Goal: Information Seeking & Learning: Learn about a topic

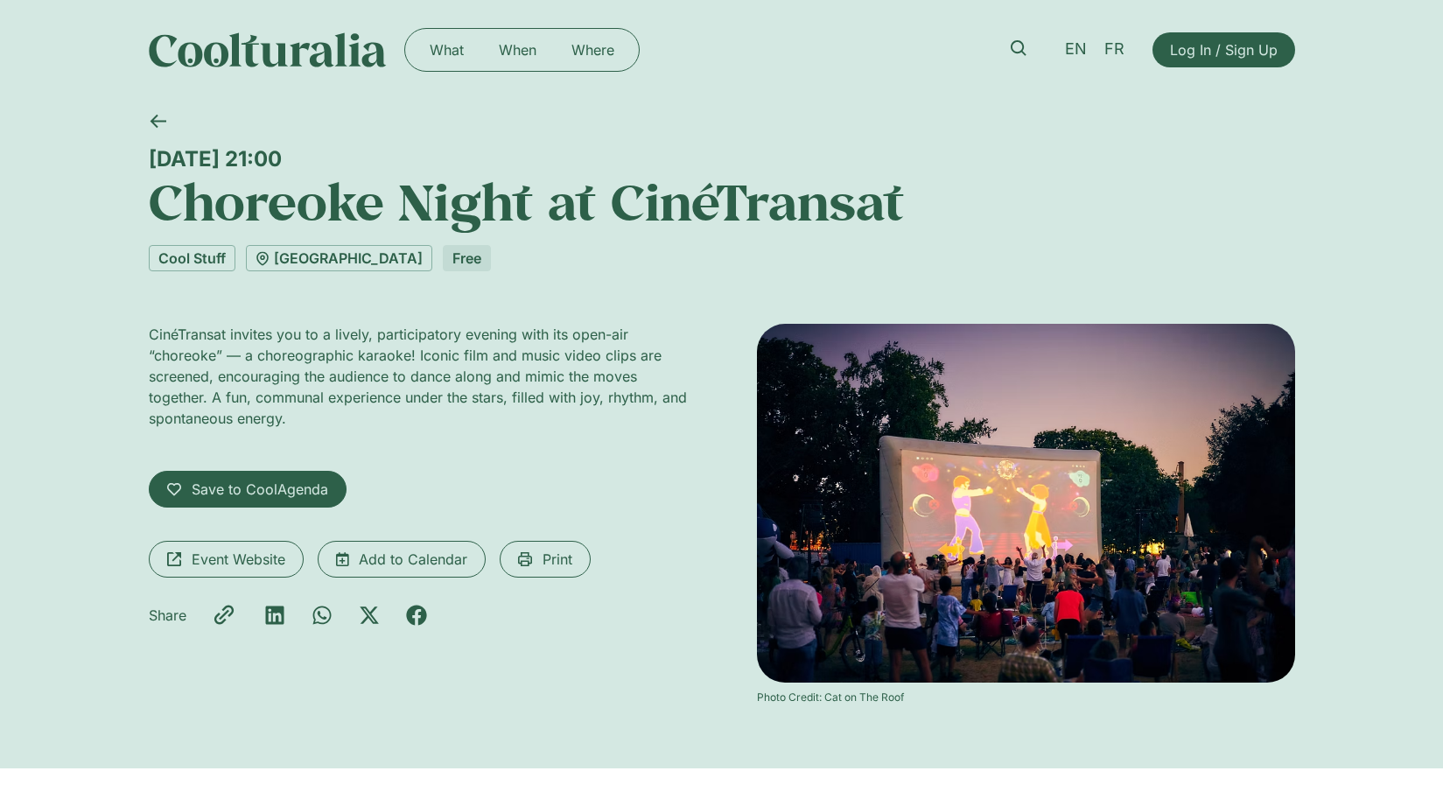
scroll to position [184, 0]
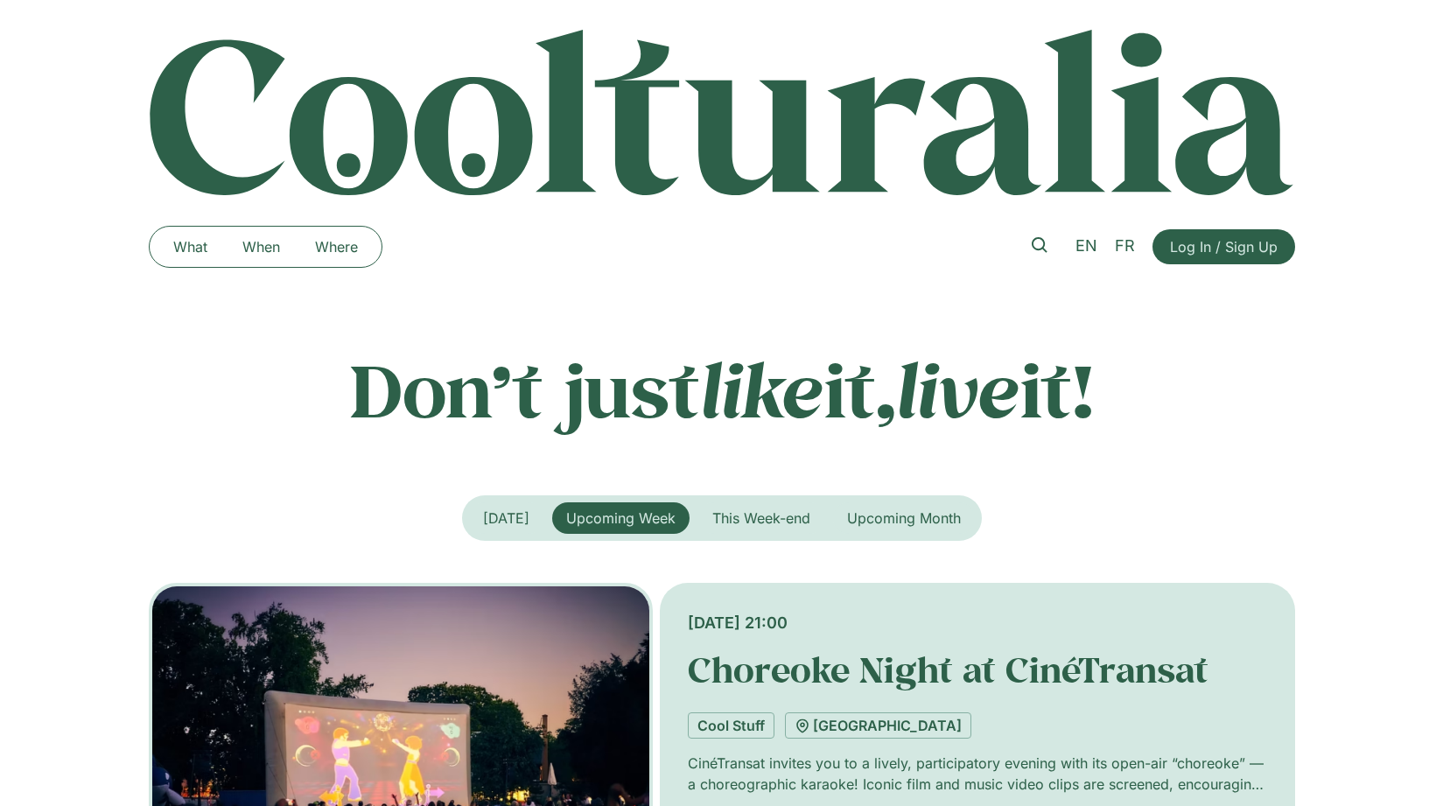
scroll to position [335, 0]
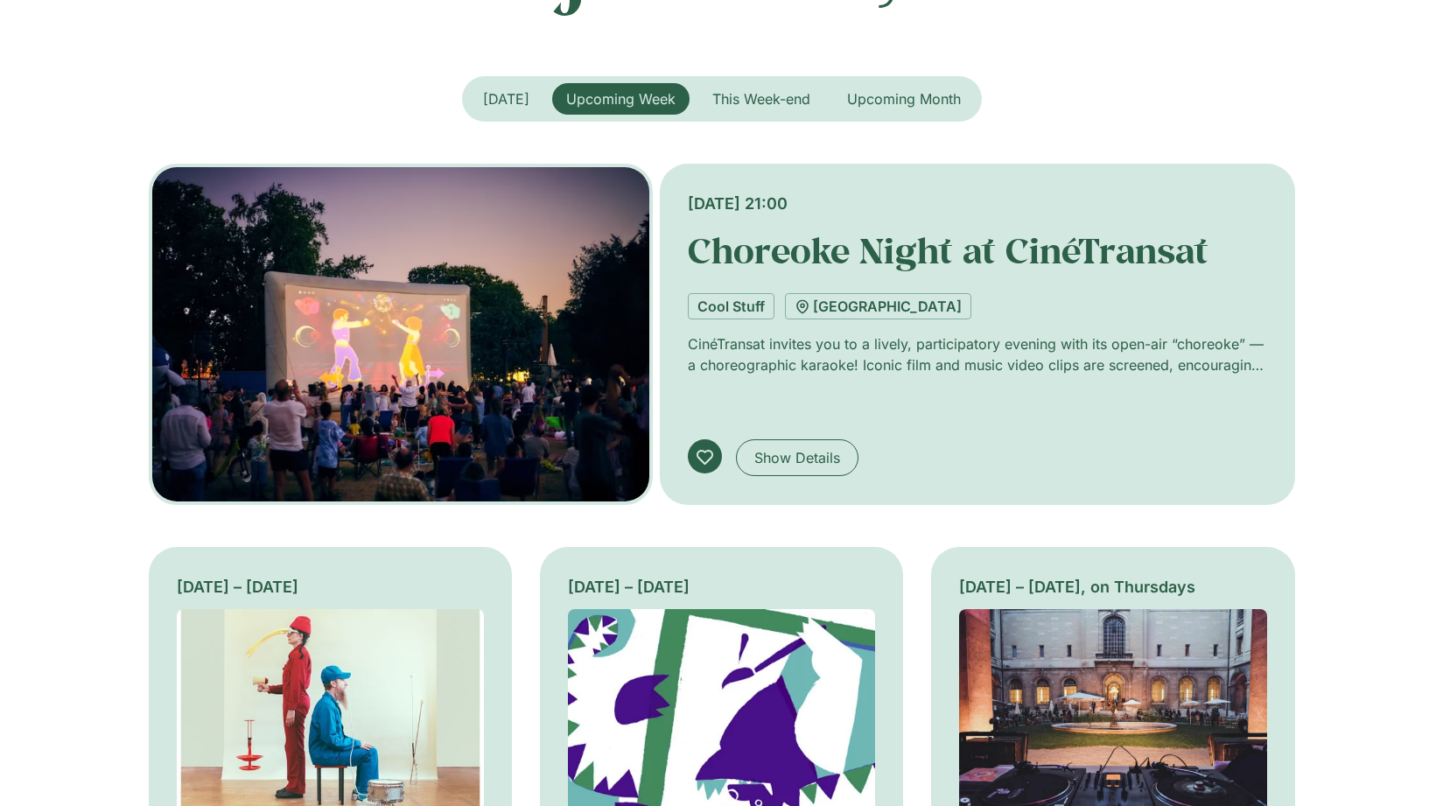
scroll to position [399, 0]
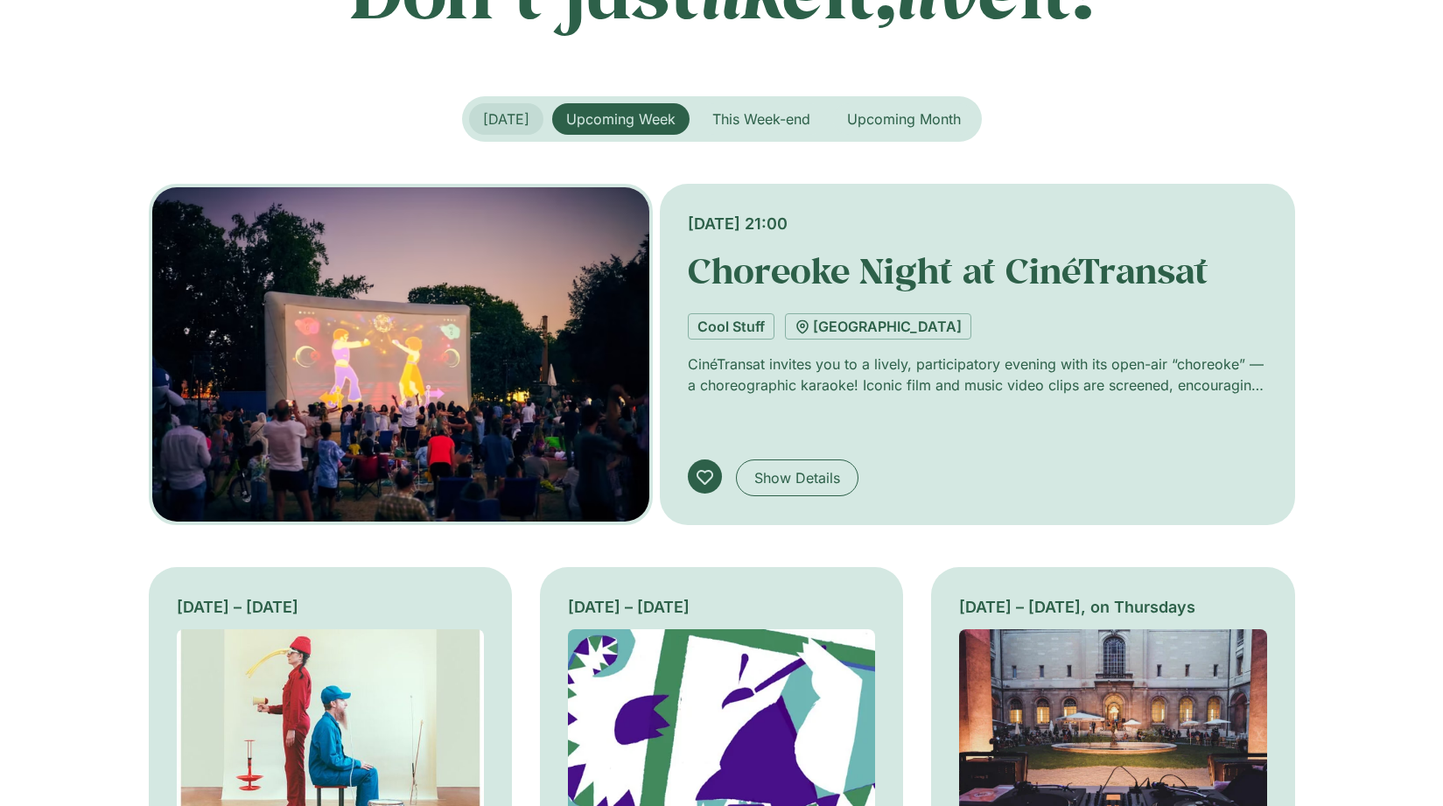
click at [507, 125] on span "Today" at bounding box center [506, 119] width 46 height 18
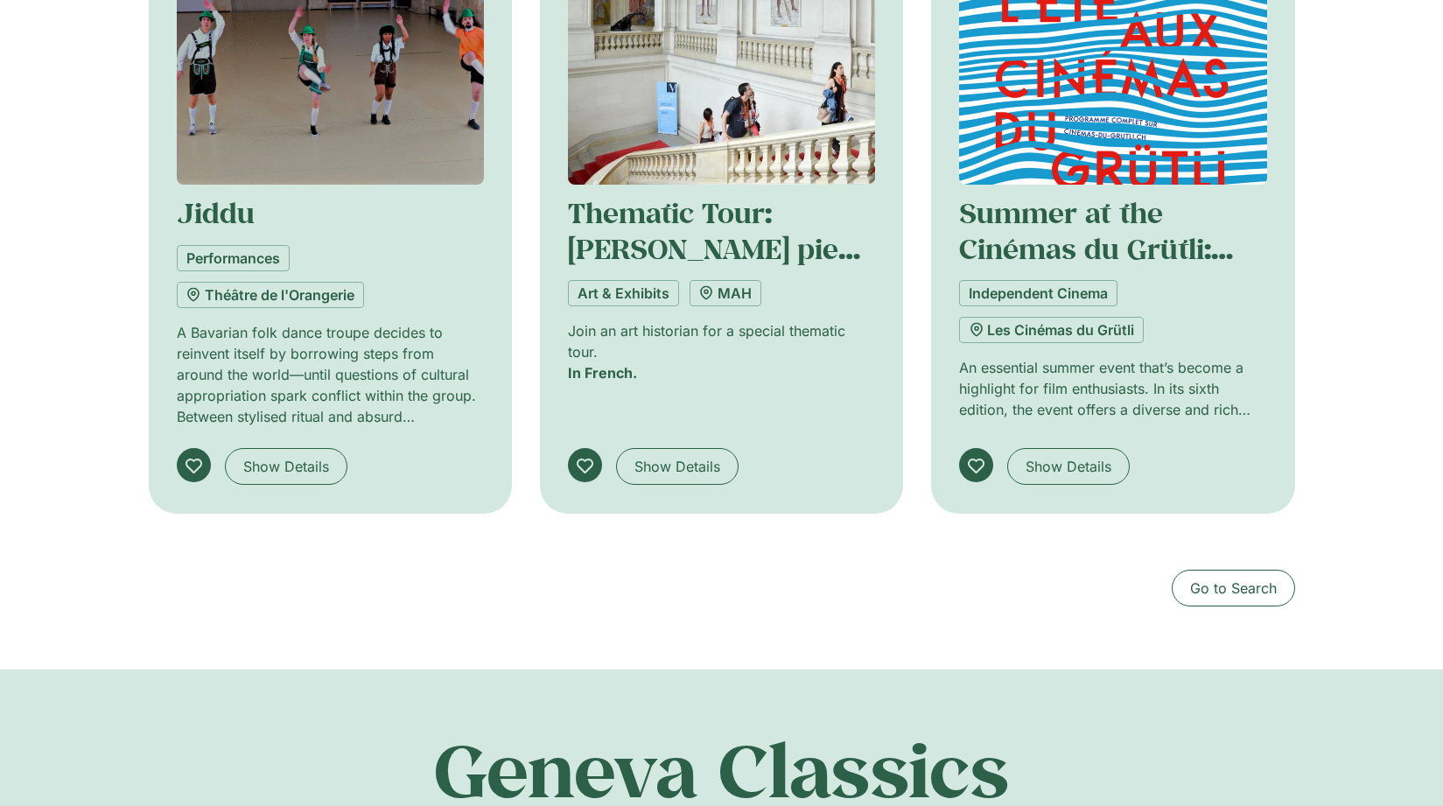
scroll to position [1755, 0]
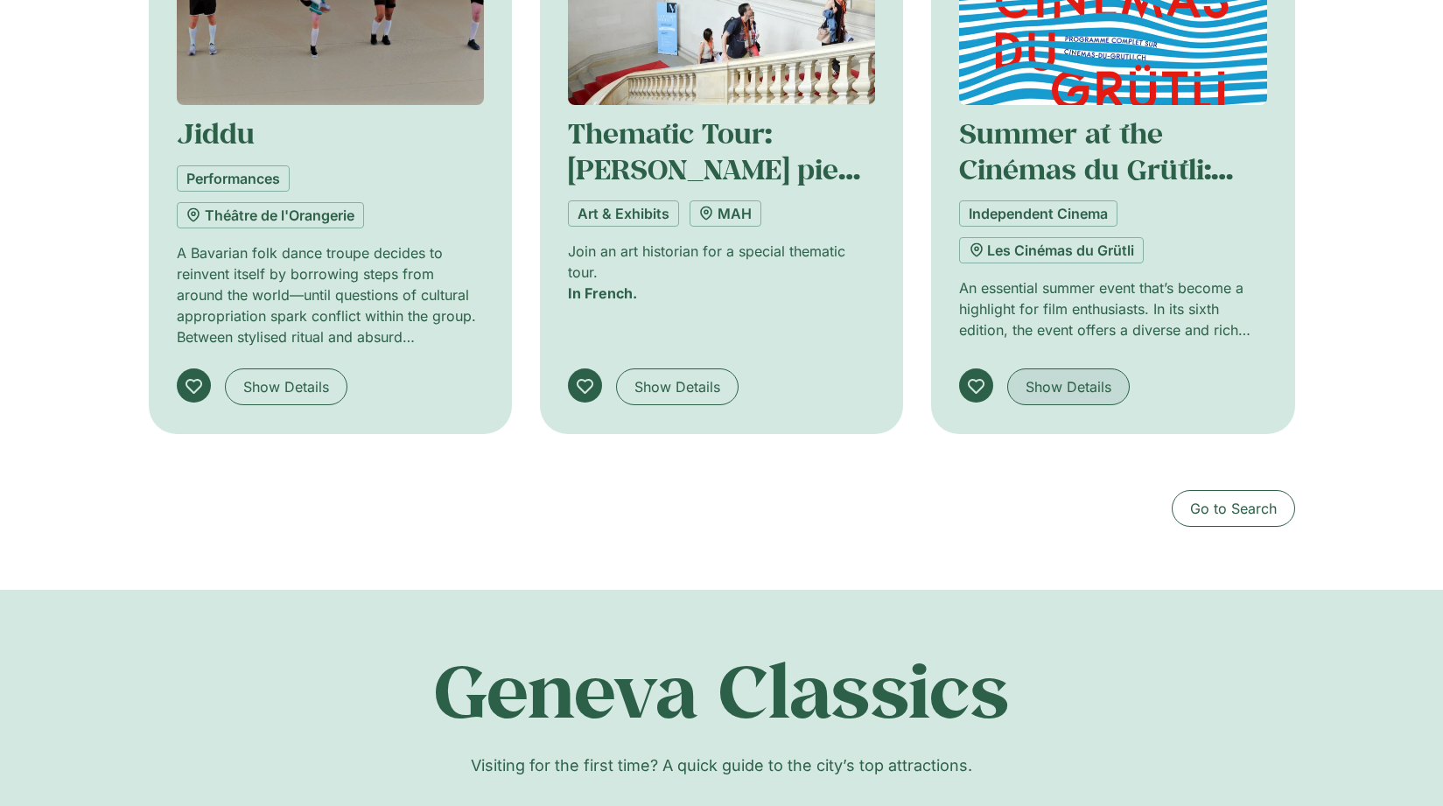
click at [1050, 384] on span "Show Details" at bounding box center [1069, 386] width 86 height 21
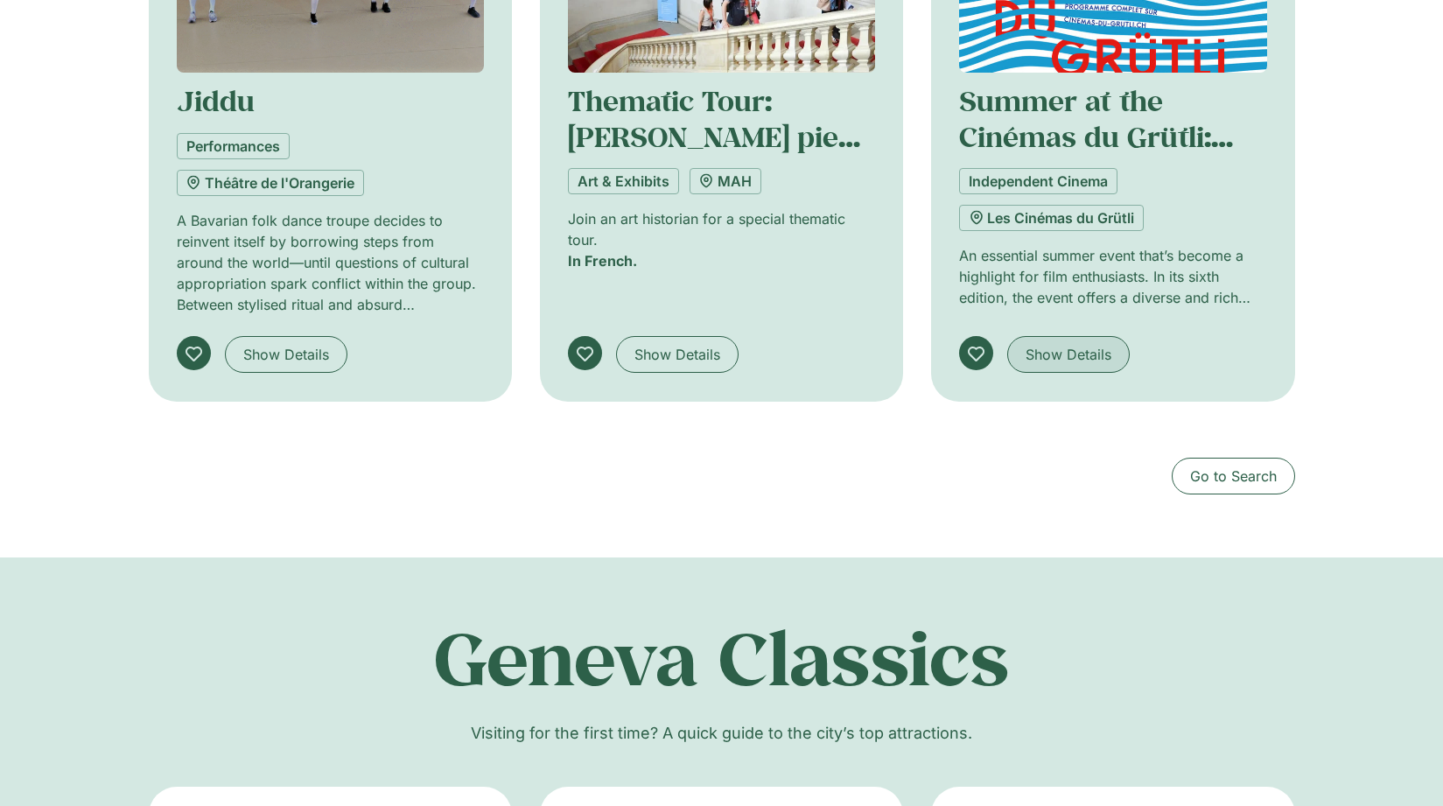
scroll to position [1742, 0]
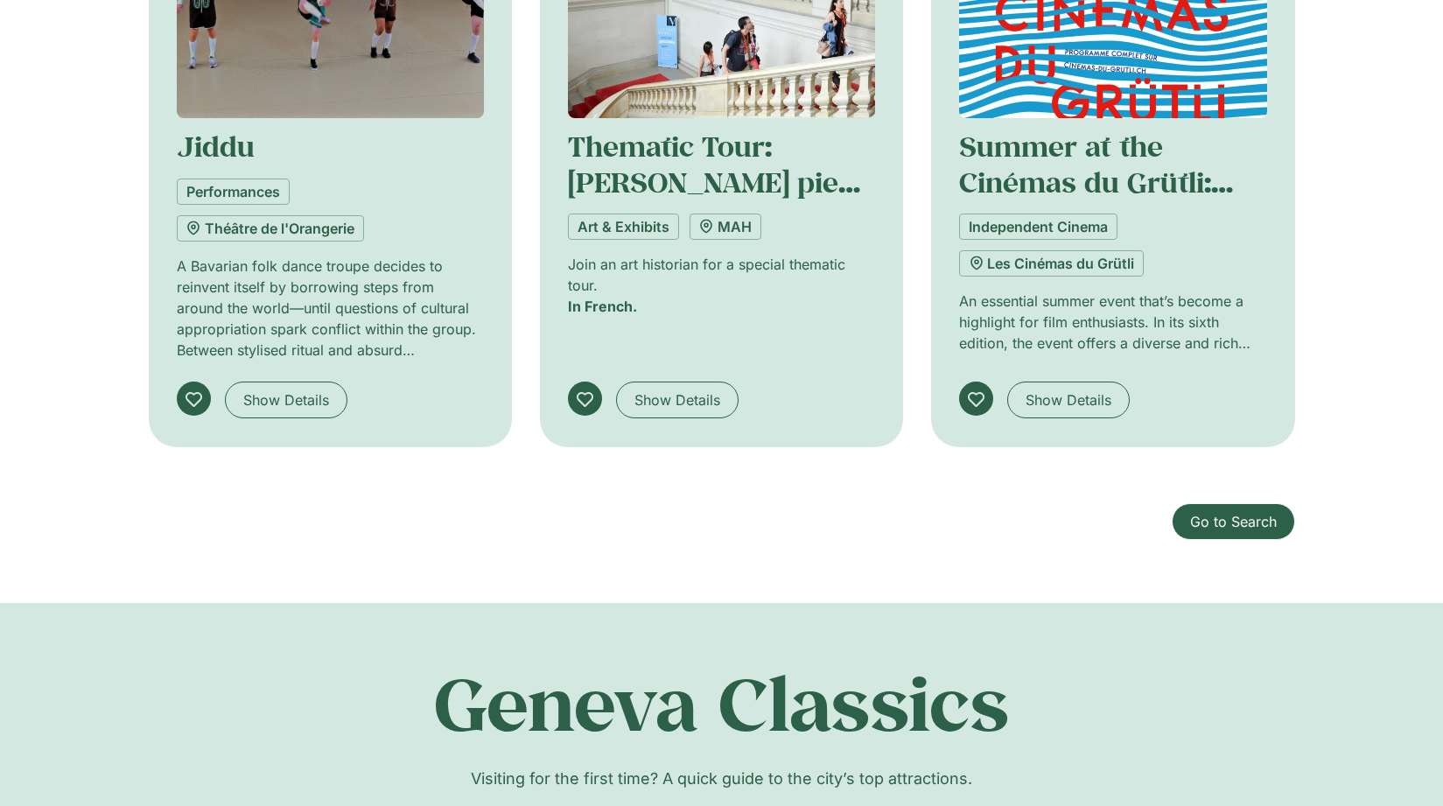
click at [1213, 525] on span "Go to Search" at bounding box center [1233, 521] width 87 height 21
click at [1205, 530] on span "Go to Search" at bounding box center [1233, 521] width 87 height 21
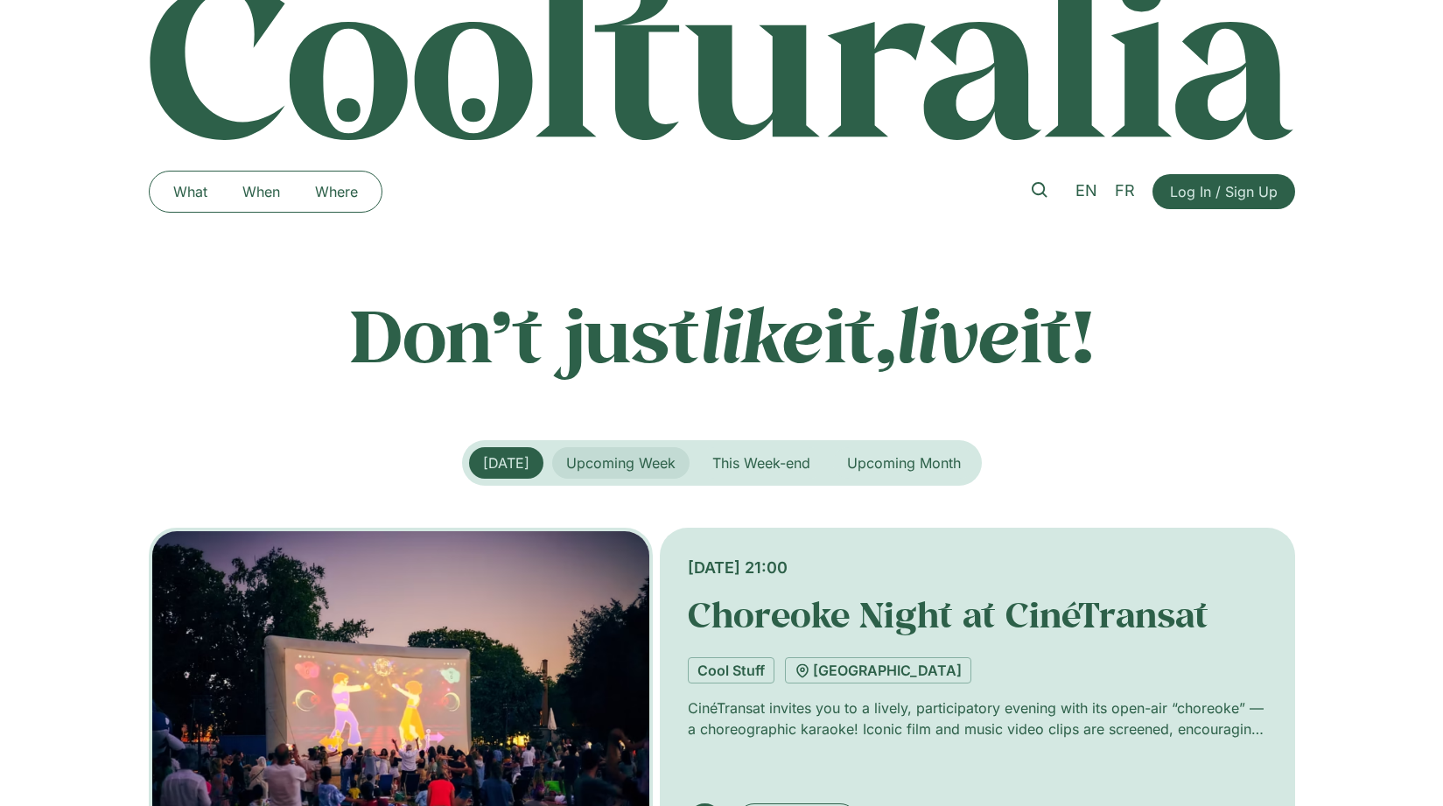
scroll to position [54, 0]
click at [600, 468] on span "Upcoming Week" at bounding box center [620, 464] width 109 height 18
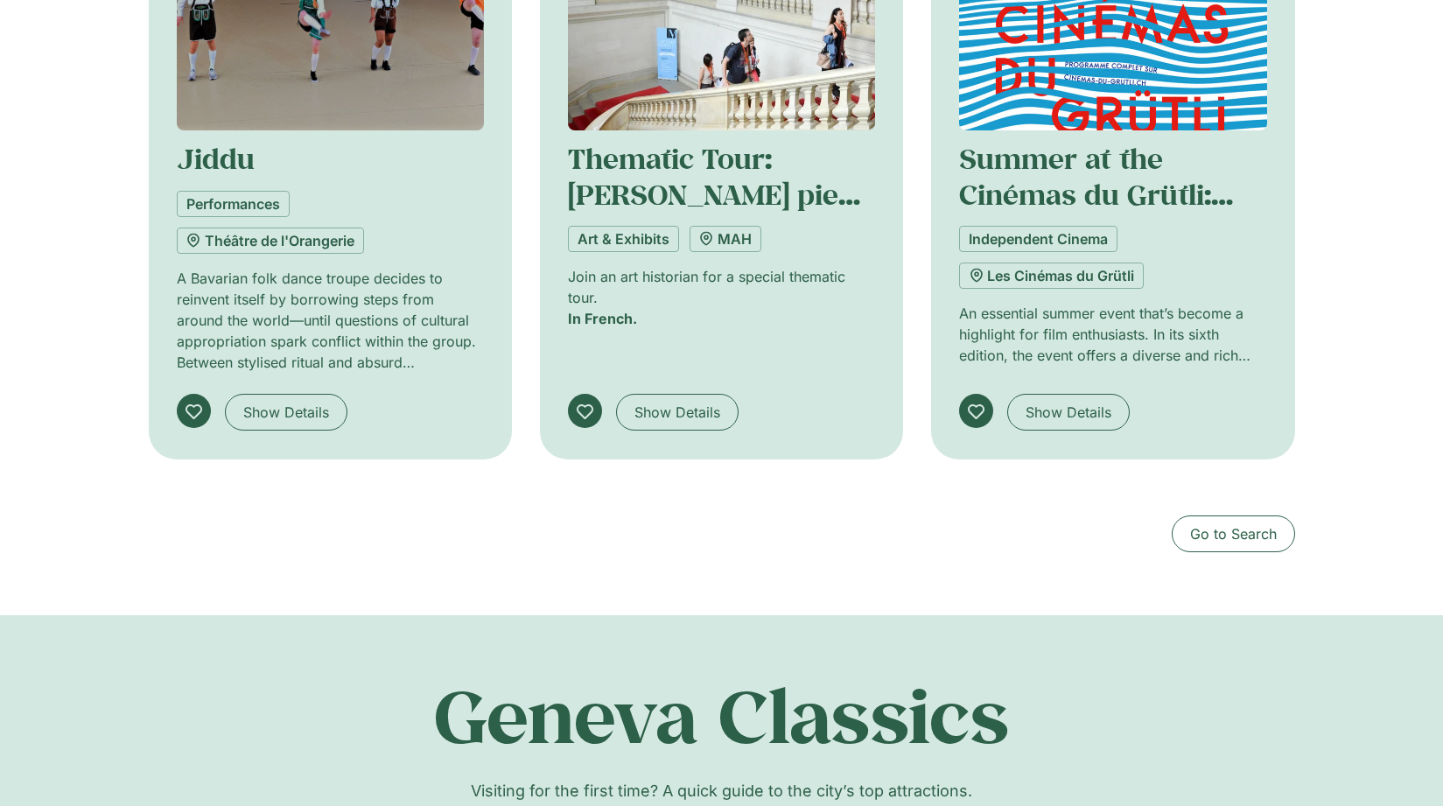
scroll to position [1733, 0]
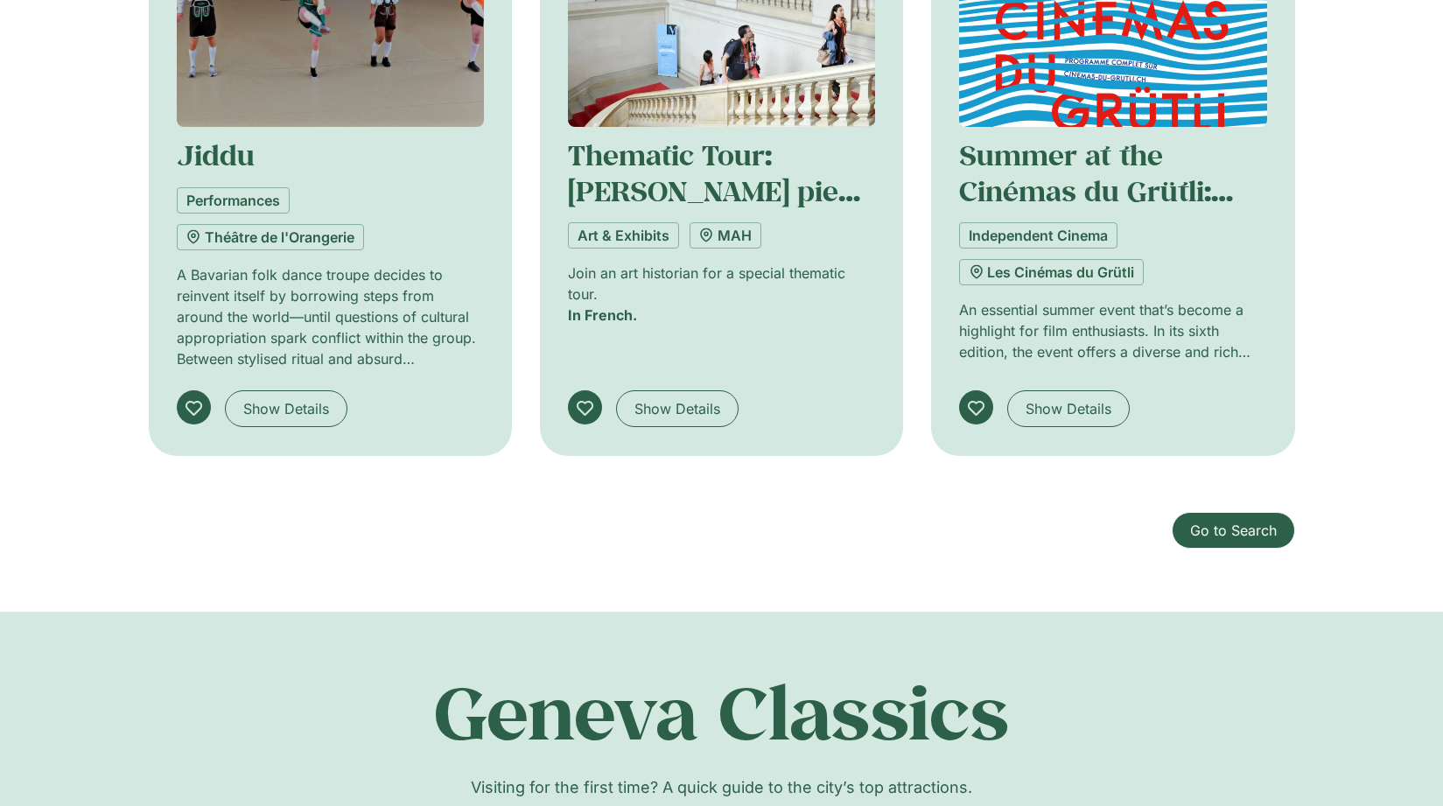
click at [1217, 535] on span "Go to Search" at bounding box center [1233, 530] width 87 height 21
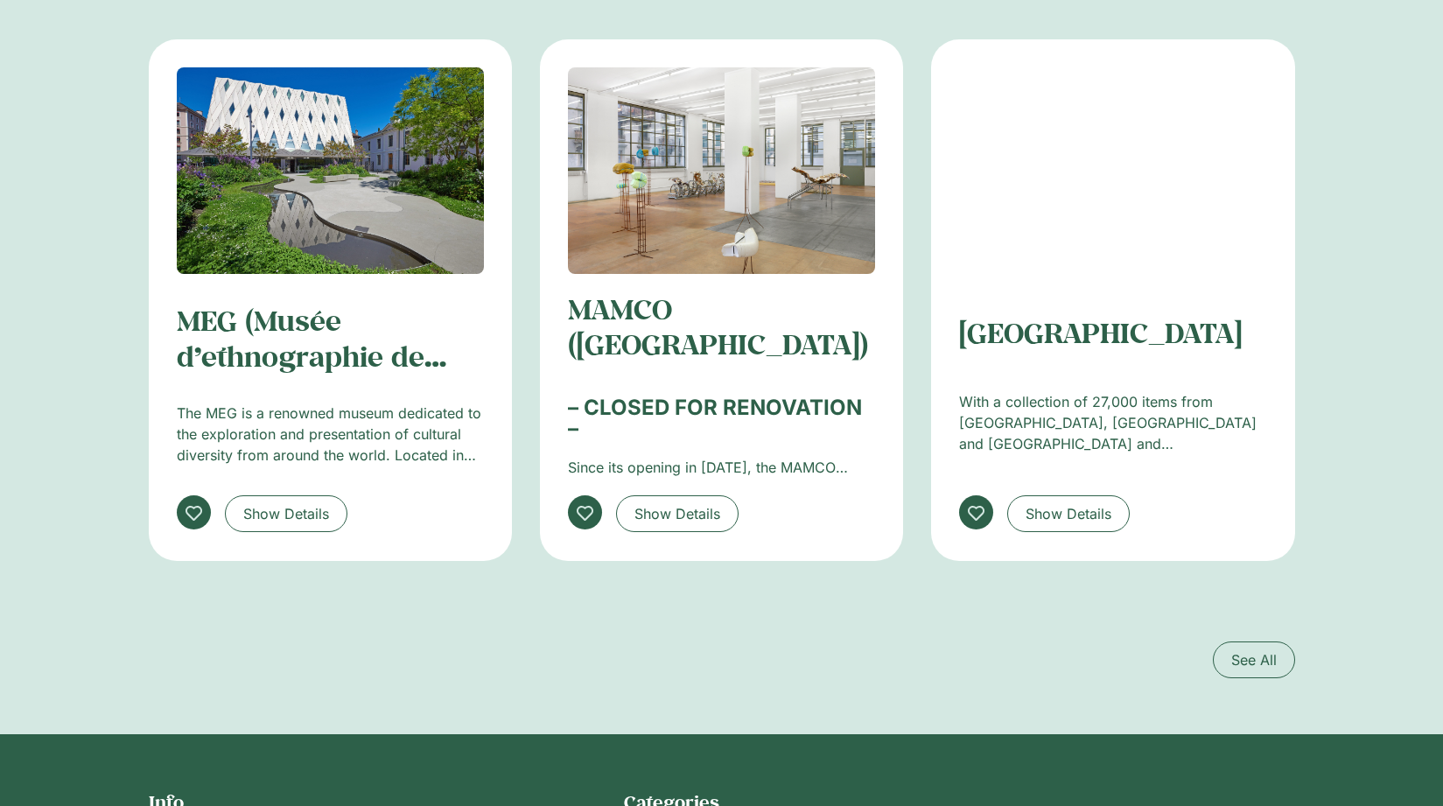
scroll to position [2536, 0]
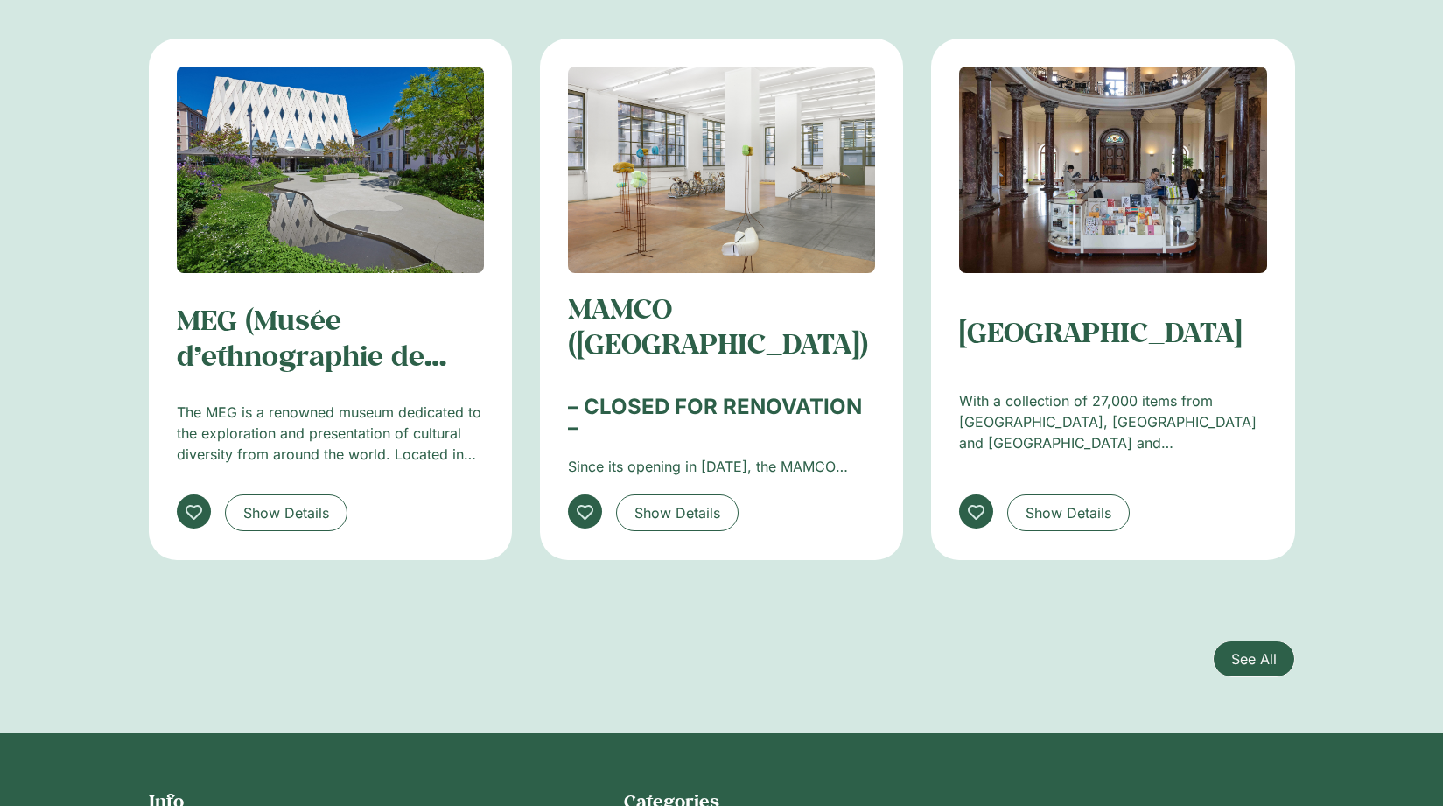
click at [1265, 663] on span "See All" at bounding box center [1254, 659] width 46 height 21
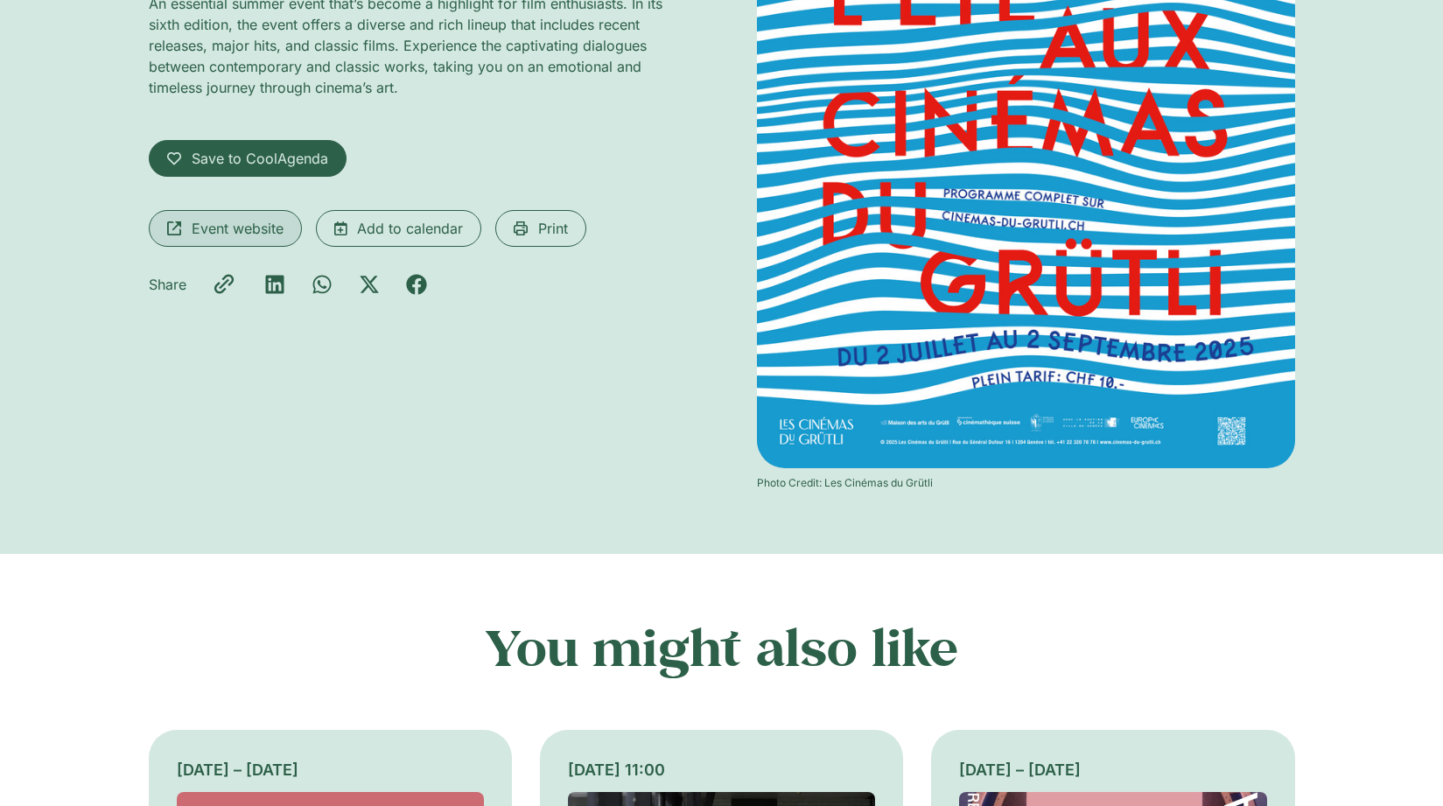
scroll to position [397, 0]
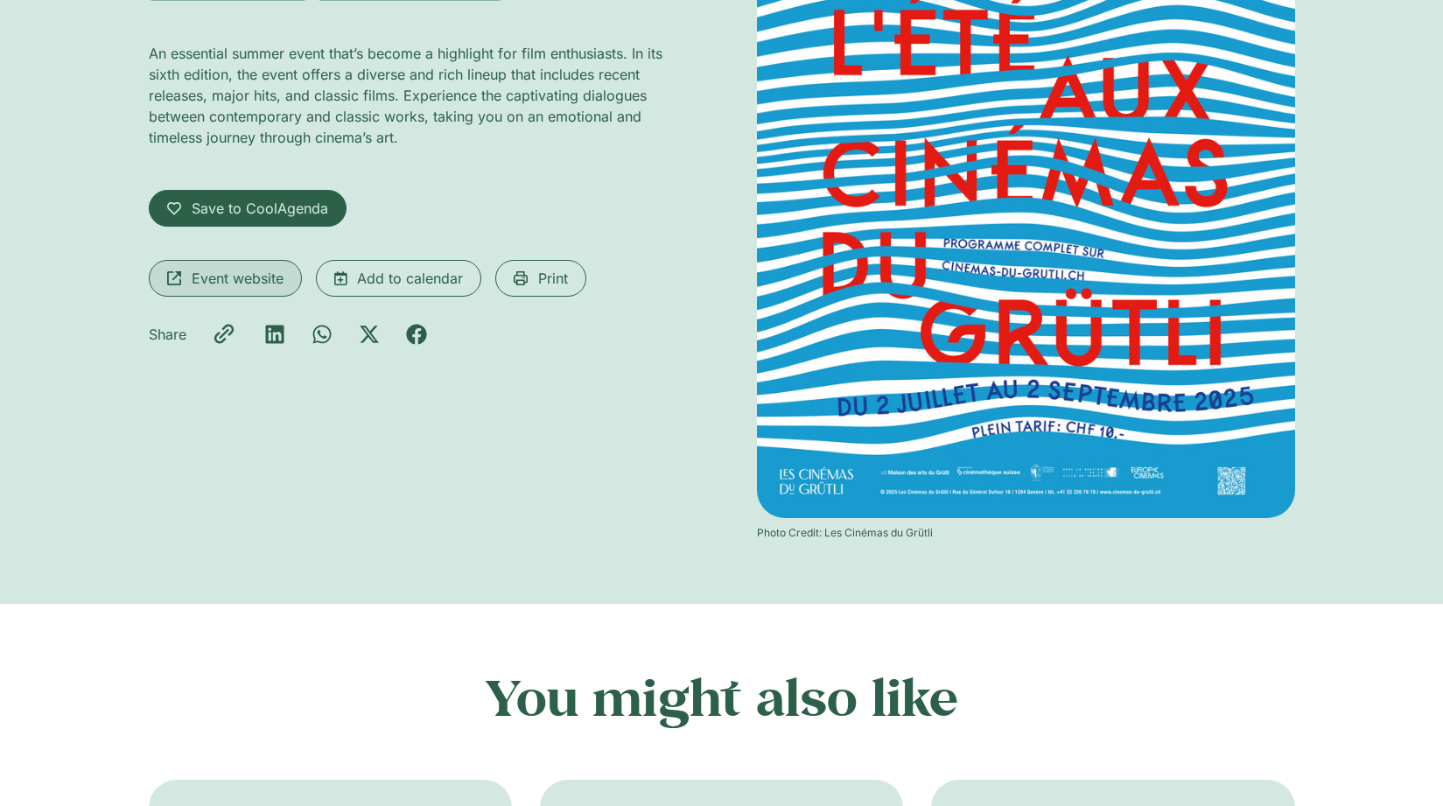
click at [212, 276] on span "Event website" at bounding box center [238, 278] width 92 height 21
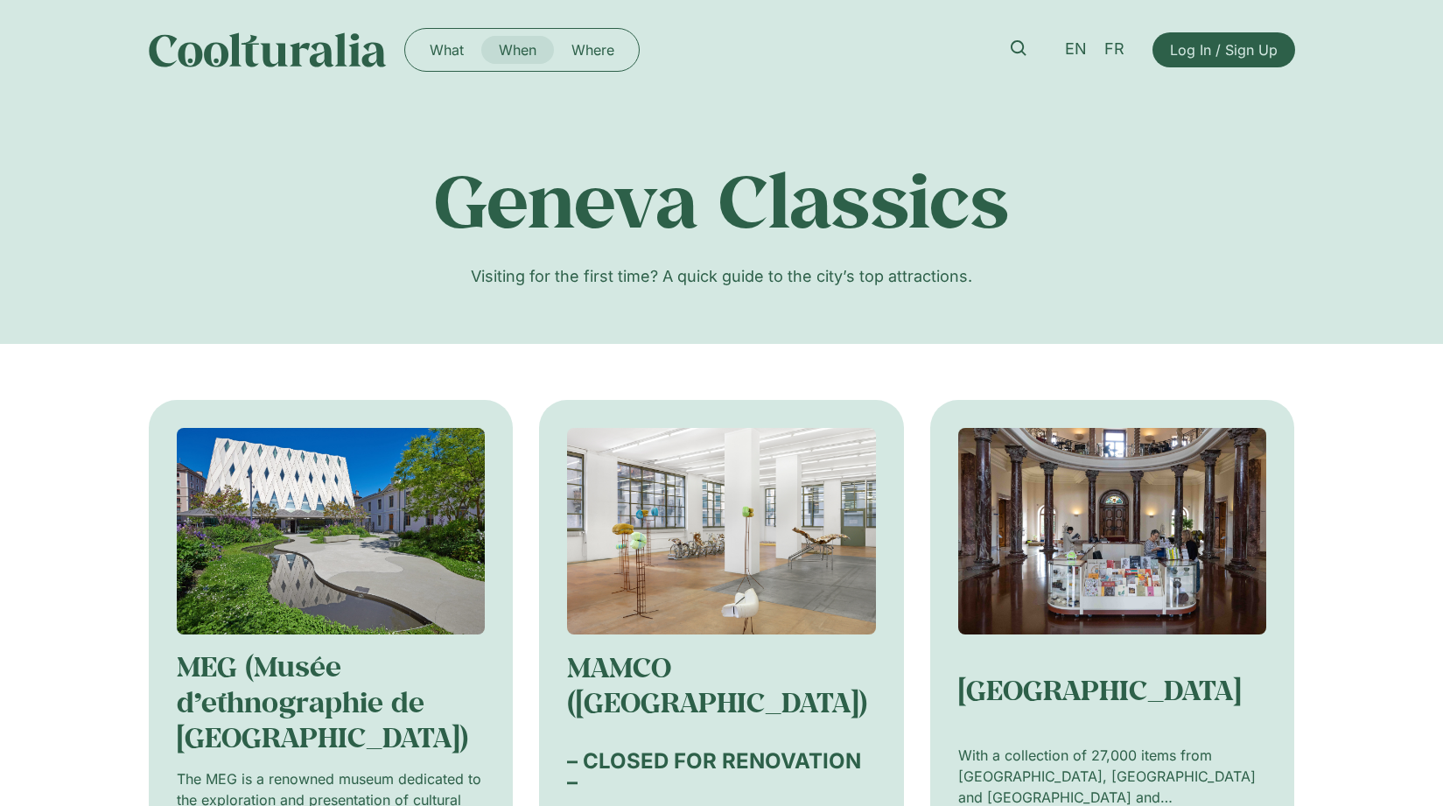
click at [546, 47] on link "When" at bounding box center [517, 50] width 73 height 28
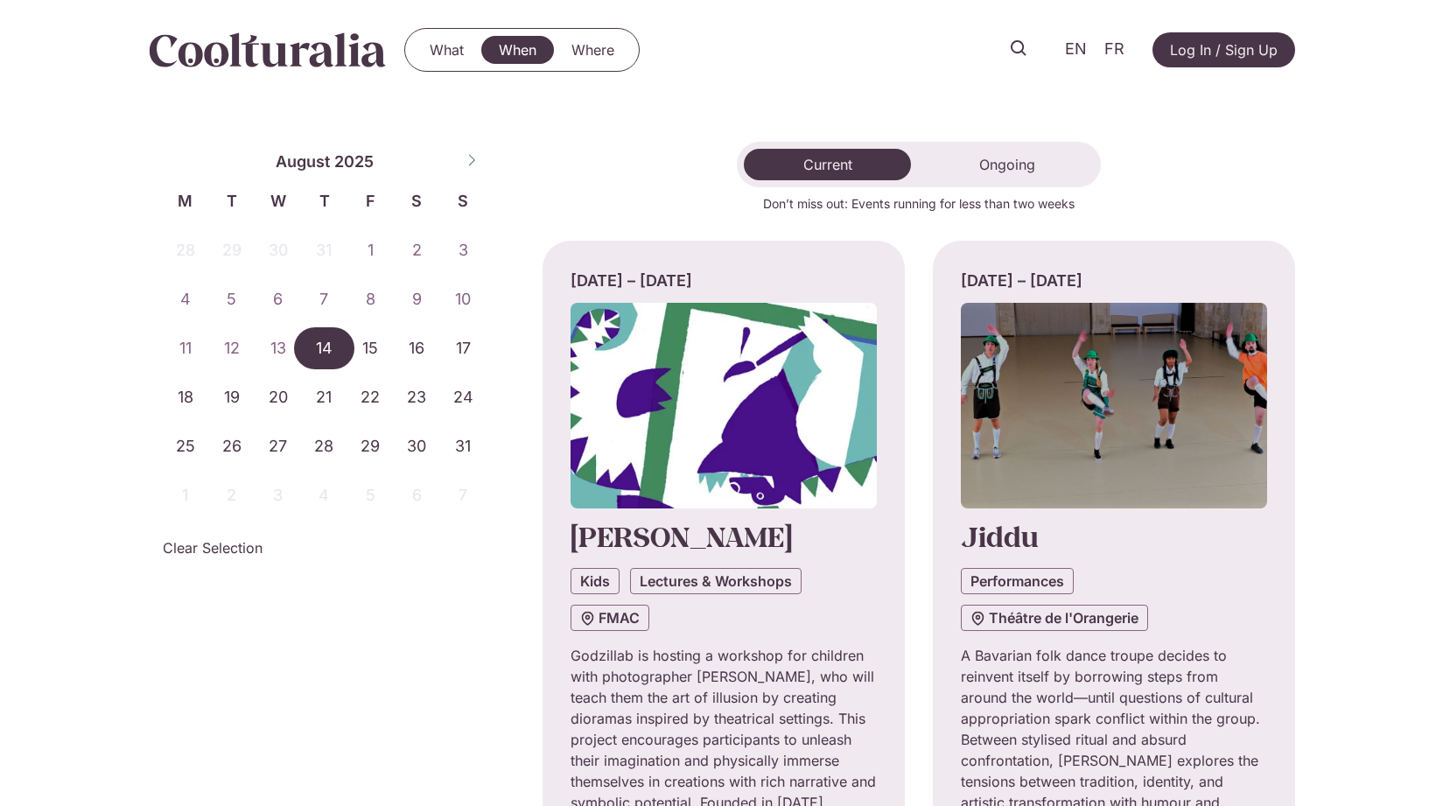
click at [326, 349] on span "14" at bounding box center [324, 348] width 46 height 42
click at [323, 345] on span "14" at bounding box center [324, 348] width 46 height 42
click at [1009, 164] on span "Ongoing" at bounding box center [1007, 165] width 56 height 18
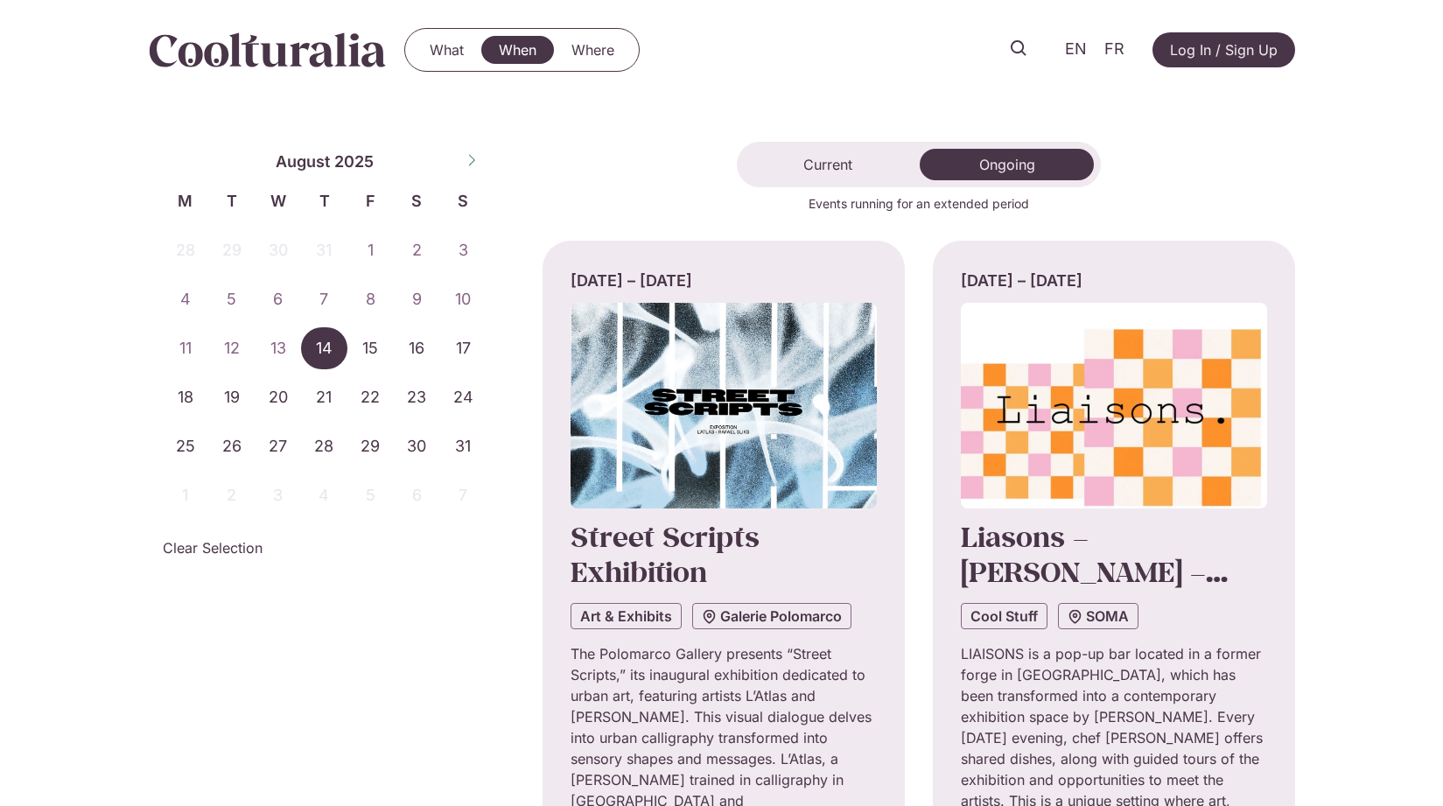
scroll to position [2, 0]
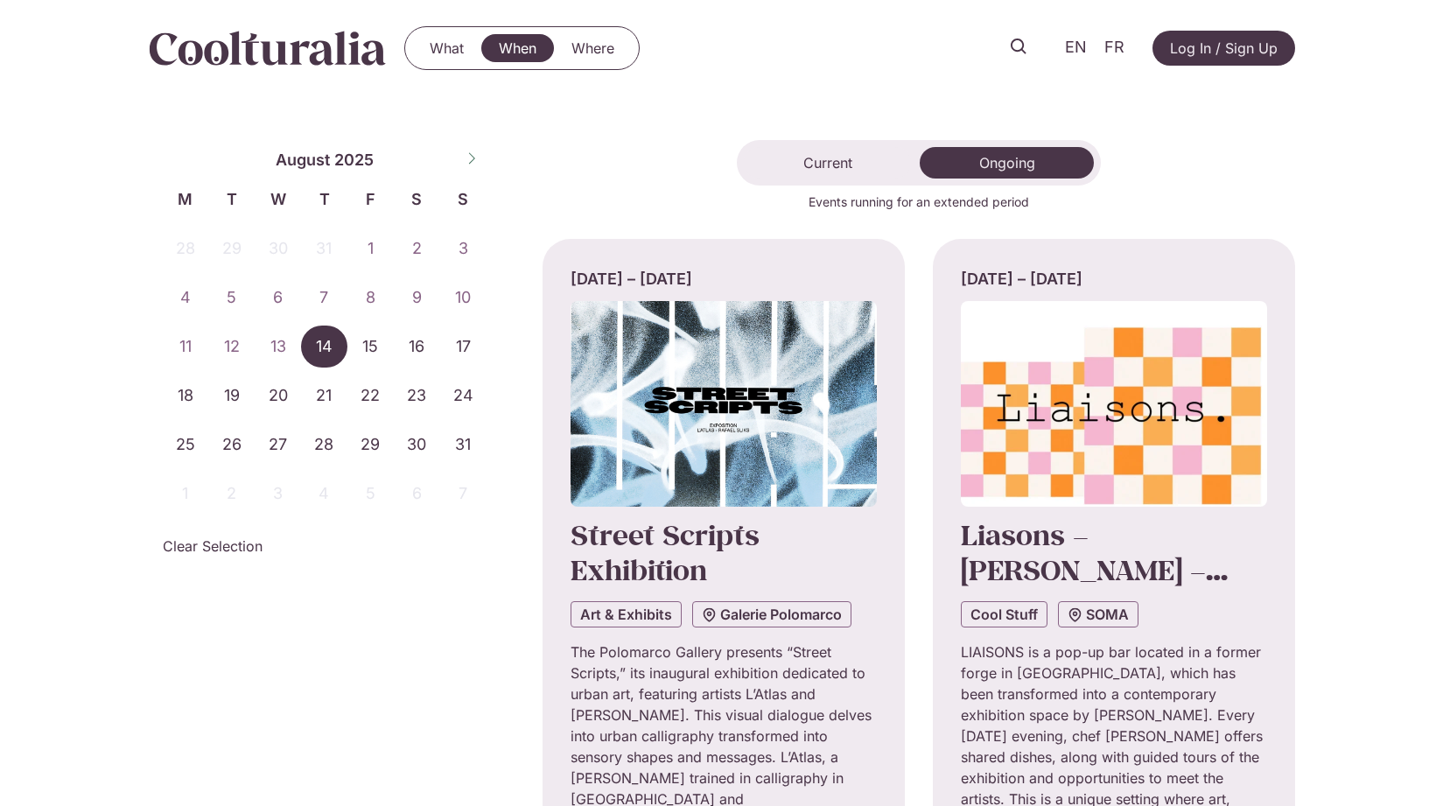
click at [321, 345] on span "14" at bounding box center [324, 347] width 46 height 42
click at [447, 48] on link "What" at bounding box center [446, 48] width 69 height 28
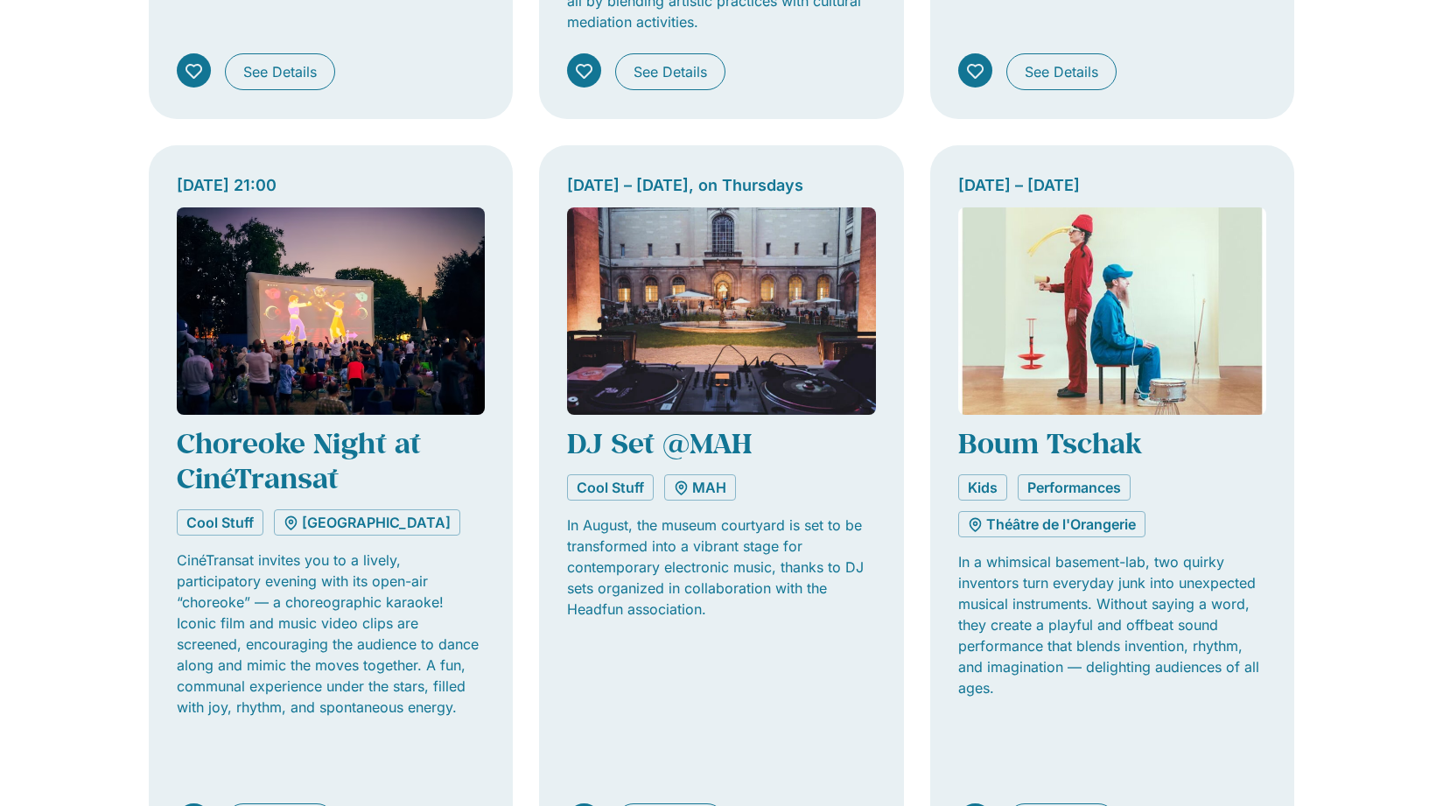
scroll to position [1175, 0]
